Goal: Task Accomplishment & Management: Manage account settings

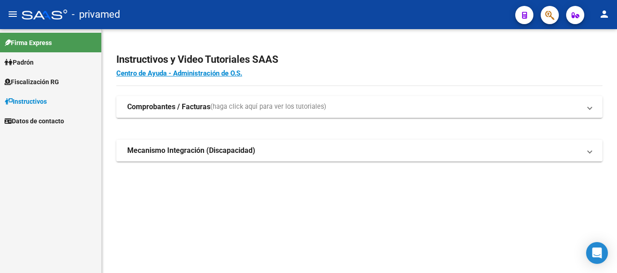
click at [556, 15] on button "button" at bounding box center [550, 15] width 18 height 18
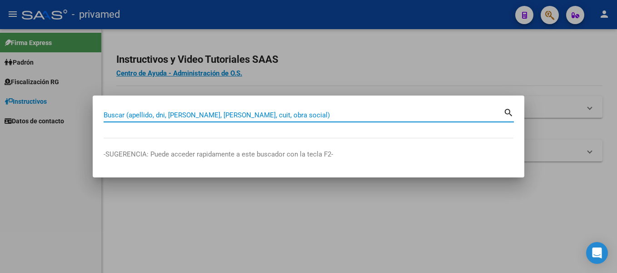
paste input "27173401111"
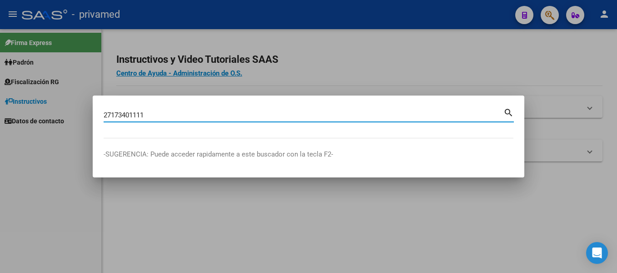
type input "27173401111"
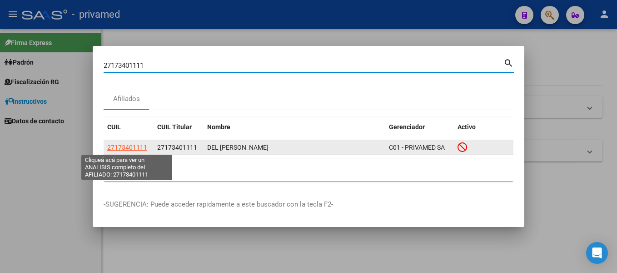
click at [131, 146] on span "27173401111" at bounding box center [127, 147] width 40 height 7
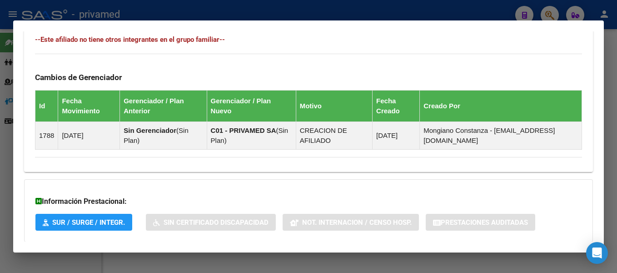
scroll to position [550, 0]
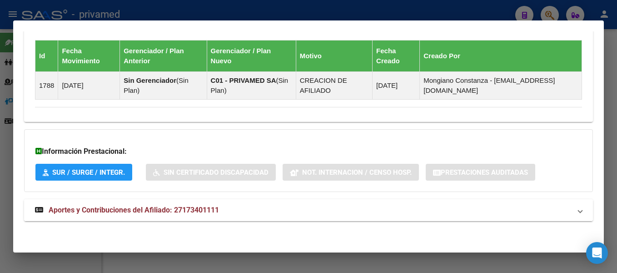
click at [188, 214] on strong "Aportes y Contribuciones del Afiliado: 27173401111" at bounding box center [127, 209] width 184 height 11
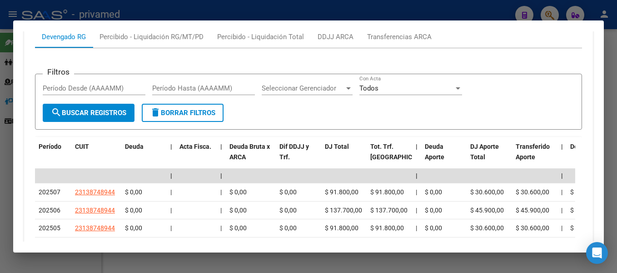
scroll to position [752, 0]
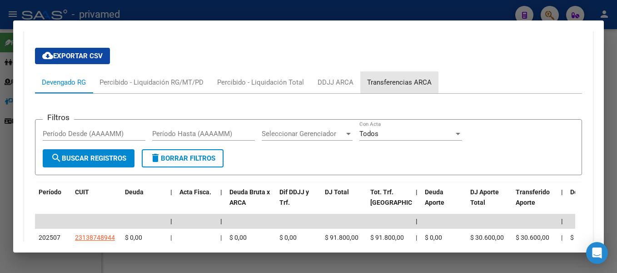
click at [391, 88] on div "Transferencias ARCA" at bounding box center [399, 82] width 78 height 22
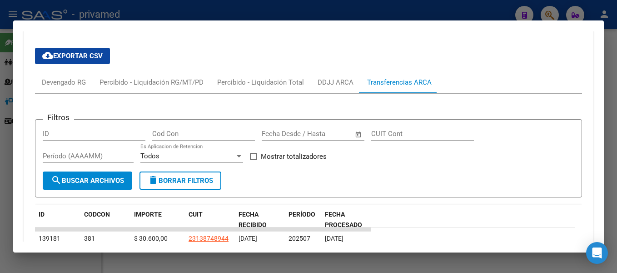
scroll to position [797, 0]
click at [328, 85] on div "DDJJ ARCA" at bounding box center [336, 82] width 36 height 10
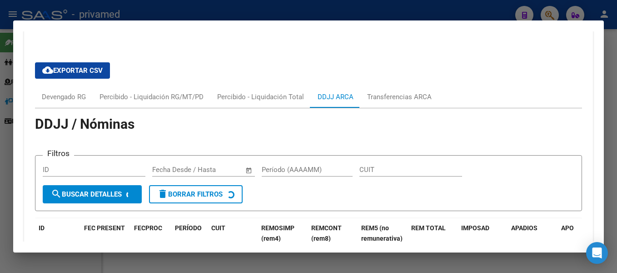
scroll to position [752, 0]
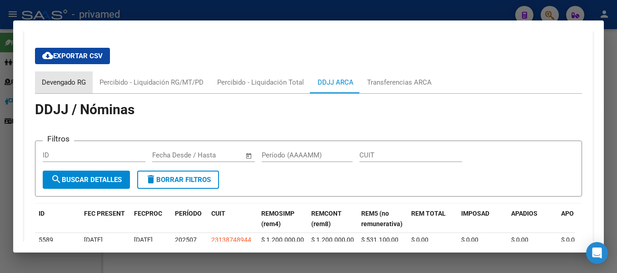
click at [69, 80] on div "Devengado RG" at bounding box center [64, 82] width 44 height 10
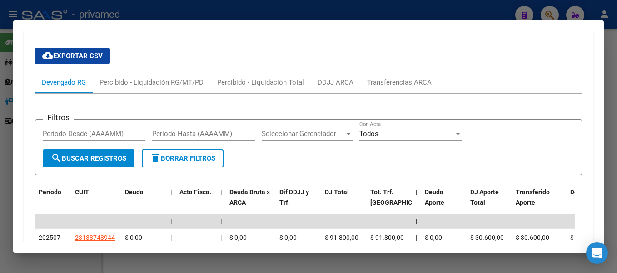
scroll to position [797, 0]
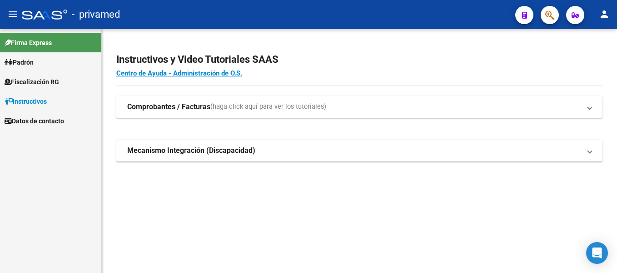
click at [351, 219] on mat-sidenav-content "Instructivos y Video Tutoriales SAAS Centro de Ayuda - Administración de O.S. C…" at bounding box center [359, 151] width 515 height 244
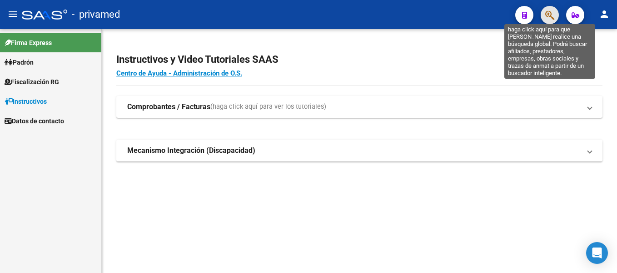
click at [553, 17] on icon "button" at bounding box center [549, 15] width 9 height 10
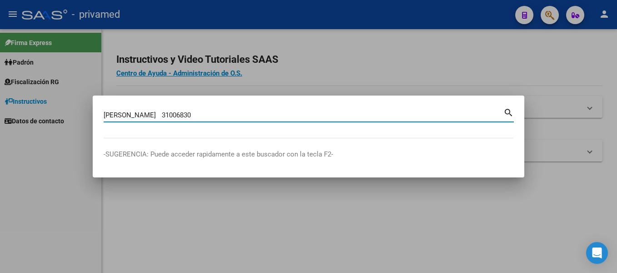
drag, startPoint x: 198, startPoint y: 114, endPoint x: 76, endPoint y: 117, distance: 121.8
click at [76, 117] on div "[PERSON_NAME] 31006830 Buscar (apellido, dni, [PERSON_NAME], [PERSON_NAME], cui…" at bounding box center [308, 136] width 617 height 273
type input "31006830"
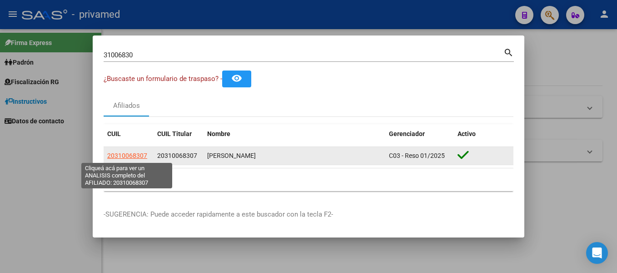
click at [136, 155] on span "20310068307" at bounding box center [127, 155] width 40 height 7
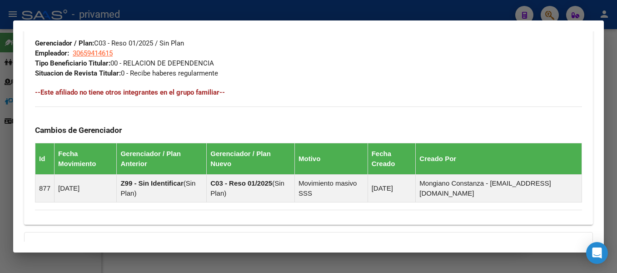
scroll to position [557, 0]
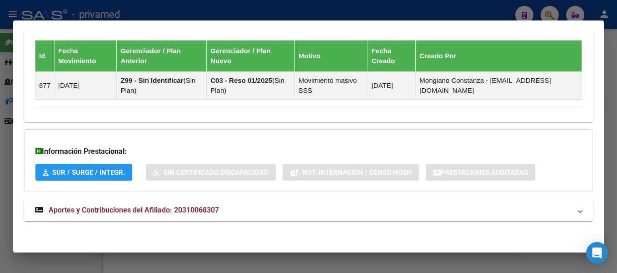
drag, startPoint x: 199, startPoint y: 222, endPoint x: 251, endPoint y: 193, distance: 59.2
click at [328, 132] on div "Información Prestacional: SUR / SURGE / INTEGR. Sin Certificado Discapacidad No…" at bounding box center [308, 160] width 569 height 63
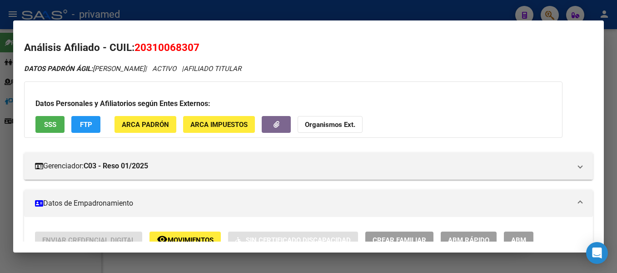
scroll to position [45, 0]
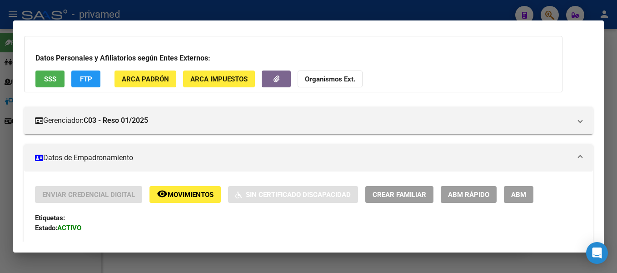
click at [478, 193] on span "ABM Rápido" at bounding box center [468, 194] width 41 height 8
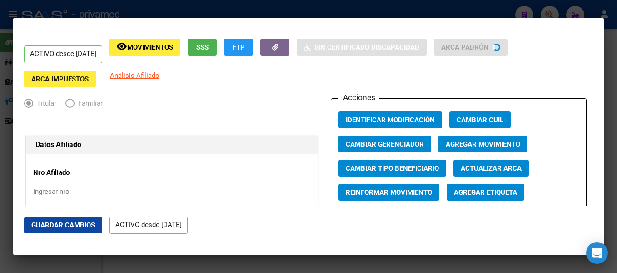
radio input "true"
type input "30-65941461-5"
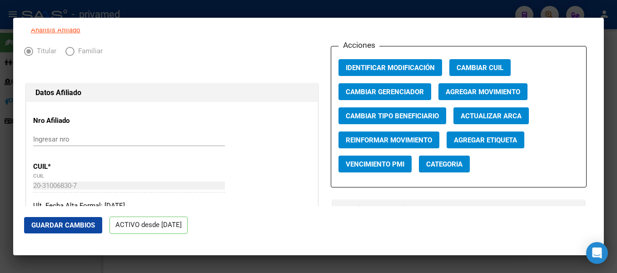
scroll to position [0, 0]
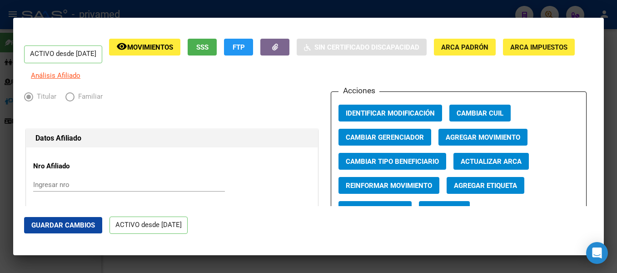
click at [474, 141] on span "Agregar Movimiento" at bounding box center [483, 137] width 75 height 8
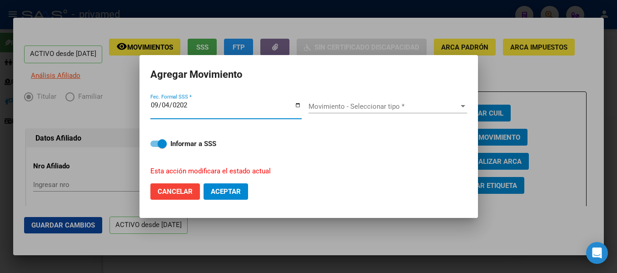
type input "[DATE]"
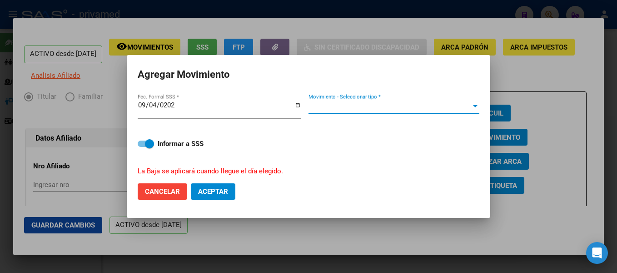
click at [349, 108] on span "Movimiento - Seleccionar tipo *" at bounding box center [389, 106] width 163 height 8
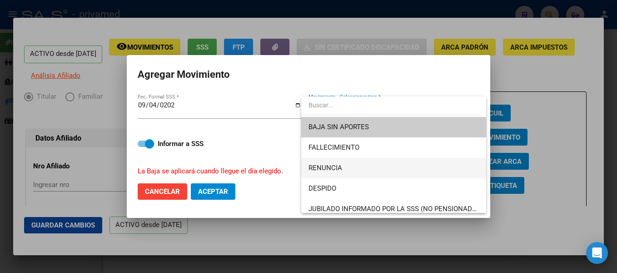
click at [348, 166] on span "RENUNCIA" at bounding box center [393, 168] width 170 height 20
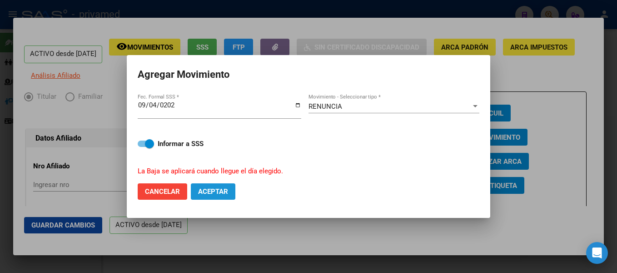
click at [222, 193] on span "Aceptar" at bounding box center [213, 191] width 30 height 8
checkbox input "false"
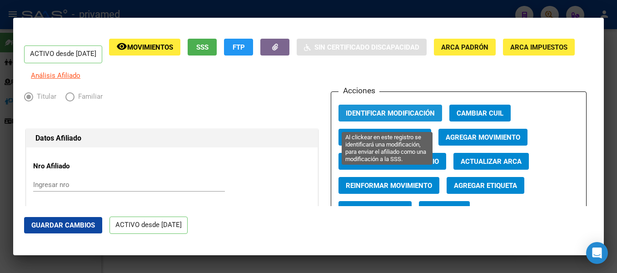
click at [400, 121] on button "Identificar Modificación" at bounding box center [390, 112] width 104 height 17
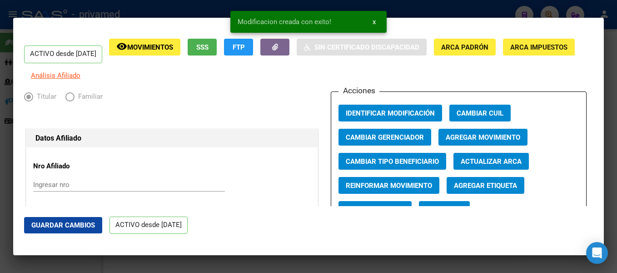
click at [399, 121] on button "Identificar Modificación" at bounding box center [390, 112] width 104 height 17
click at [614, 19] on div at bounding box center [308, 136] width 617 height 273
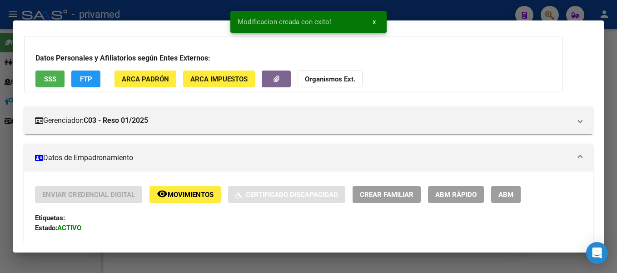
click at [603, 18] on div at bounding box center [308, 136] width 617 height 273
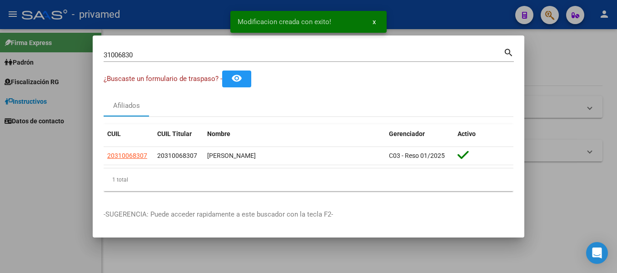
click at [563, 67] on div at bounding box center [308, 136] width 617 height 273
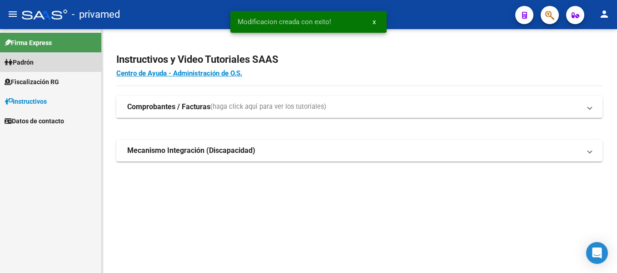
click at [40, 59] on link "Padrón" at bounding box center [50, 62] width 101 height 20
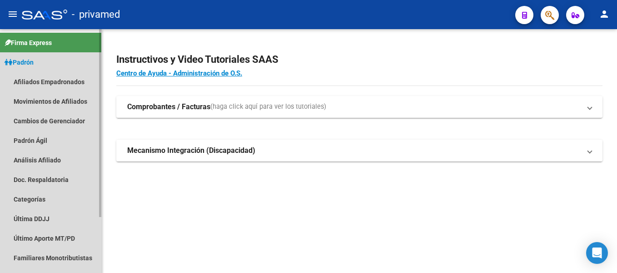
click at [40, 59] on link "Padrón" at bounding box center [50, 62] width 101 height 20
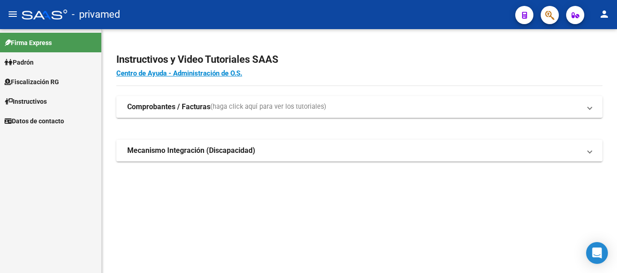
click at [34, 68] on link "Padrón" at bounding box center [50, 62] width 101 height 20
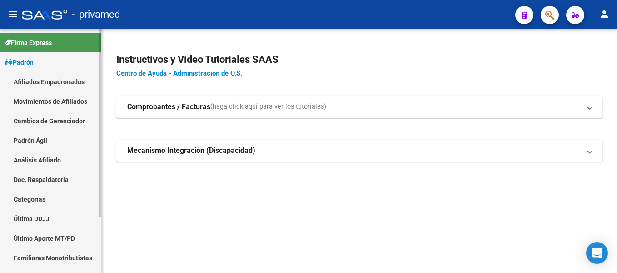
click at [36, 95] on link "Movimientos de Afiliados" at bounding box center [50, 101] width 101 height 20
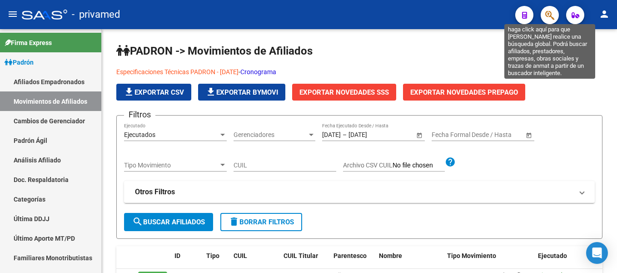
click at [544, 14] on button "button" at bounding box center [550, 15] width 18 height 18
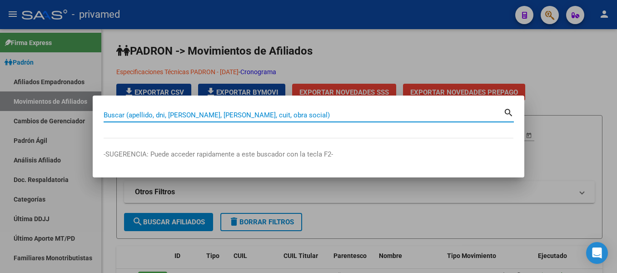
paste input "36307985"
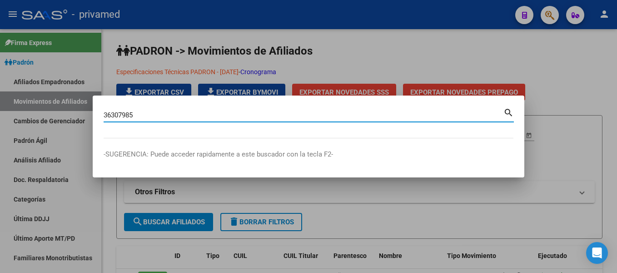
type input "36307985"
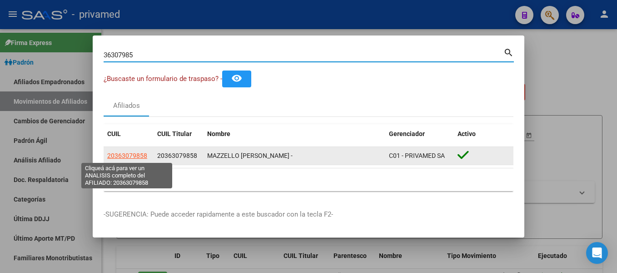
click at [140, 158] on span "20363079858" at bounding box center [127, 155] width 40 height 7
type textarea "20363079858"
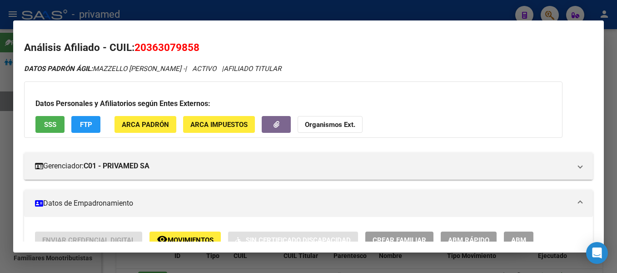
scroll to position [91, 0]
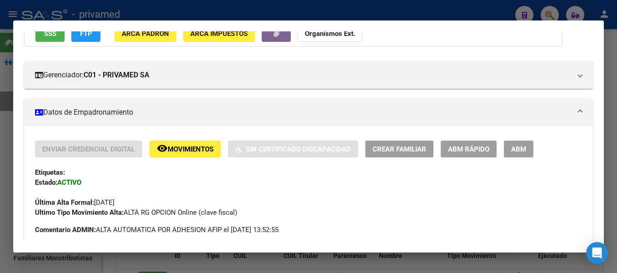
click at [458, 147] on span "ABM Rápido" at bounding box center [468, 149] width 41 height 8
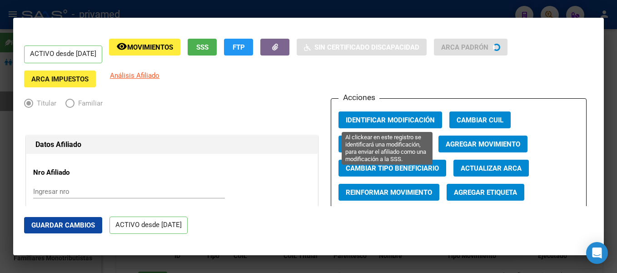
radio input "true"
type input "30-70048023-9"
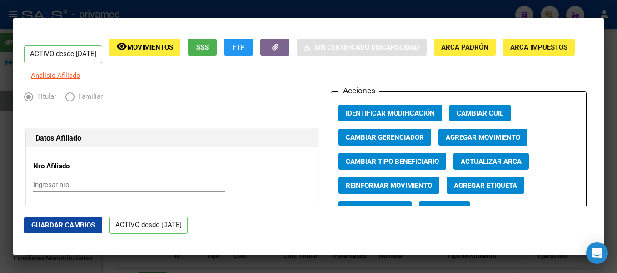
click at [484, 141] on span "Agregar Movimiento" at bounding box center [483, 137] width 75 height 8
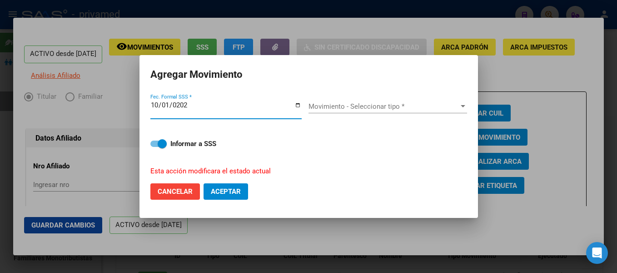
type input "[DATE]"
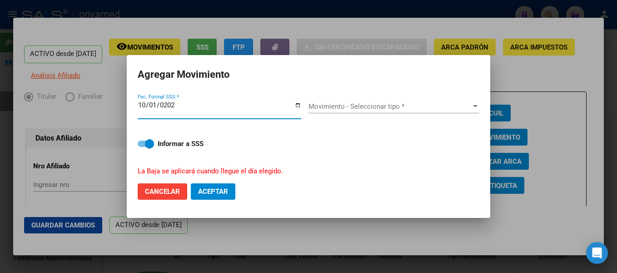
click at [363, 107] on span "Movimiento - Seleccionar tipo *" at bounding box center [389, 106] width 163 height 8
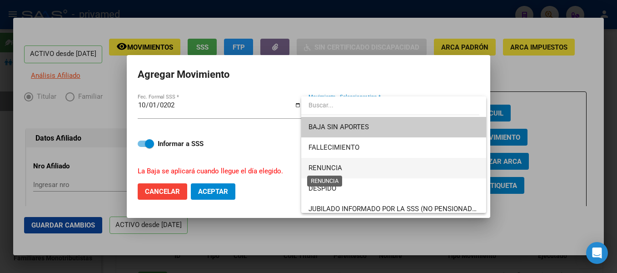
click at [334, 167] on span "RENUNCIA" at bounding box center [325, 168] width 34 height 8
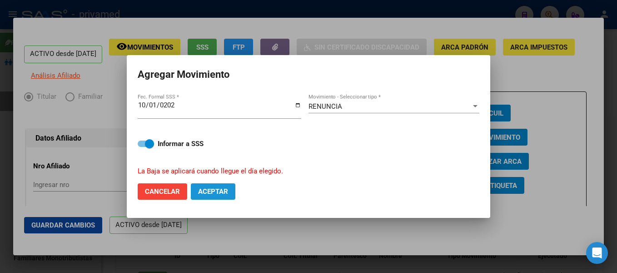
click at [212, 193] on span "Aceptar" at bounding box center [213, 191] width 30 height 8
checkbox input "false"
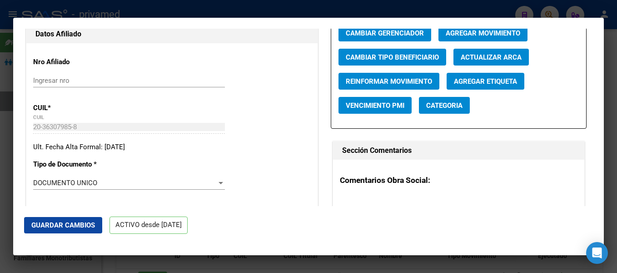
scroll to position [0, 0]
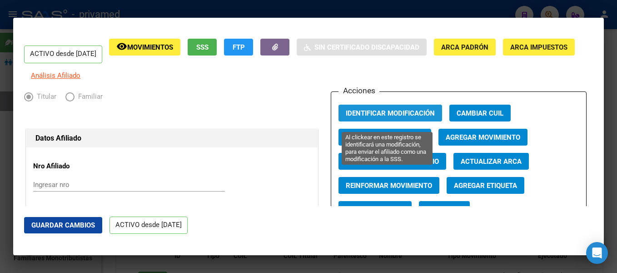
click at [393, 114] on button "Identificar Modificación" at bounding box center [390, 112] width 104 height 17
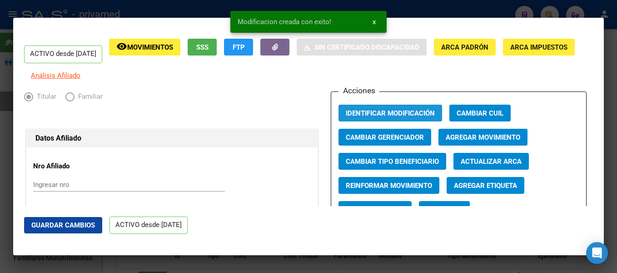
click at [392, 115] on span "Identificar Modificación" at bounding box center [390, 113] width 89 height 8
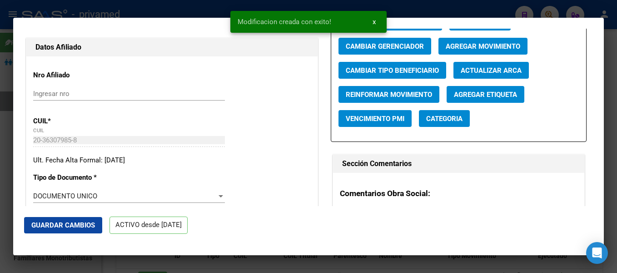
scroll to position [45, 0]
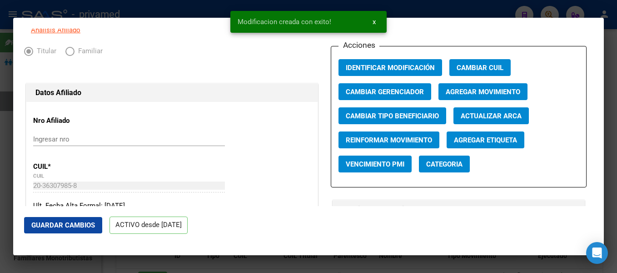
click at [67, 55] on span "Elija una opción" at bounding box center [69, 51] width 9 height 9
click at [70, 56] on span "Elija una opción" at bounding box center [69, 51] width 9 height 9
click at [71, 56] on span "Elija una opción" at bounding box center [69, 51] width 9 height 9
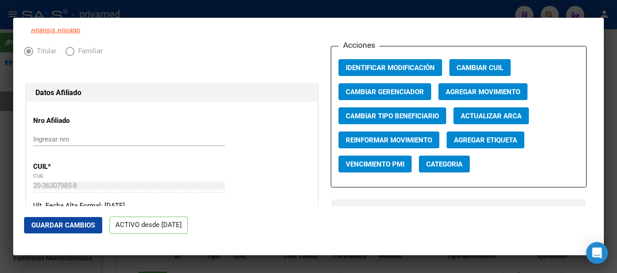
click at [616, 20] on div at bounding box center [308, 136] width 617 height 273
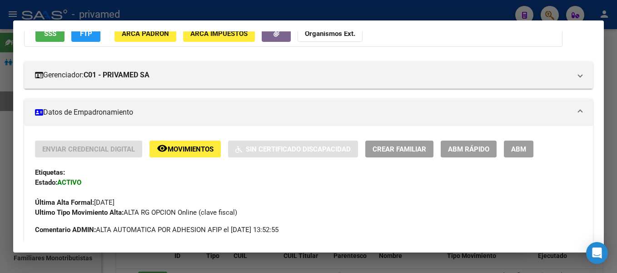
click at [613, 35] on div at bounding box center [308, 136] width 617 height 273
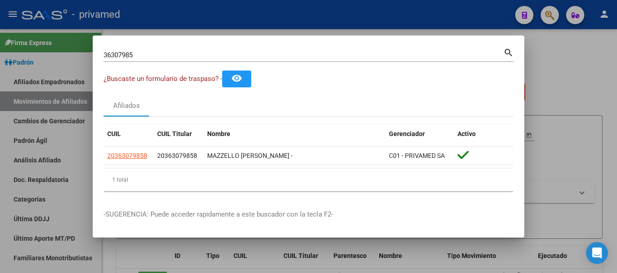
click at [577, 101] on div at bounding box center [308, 136] width 617 height 273
